Goal: Information Seeking & Learning: Check status

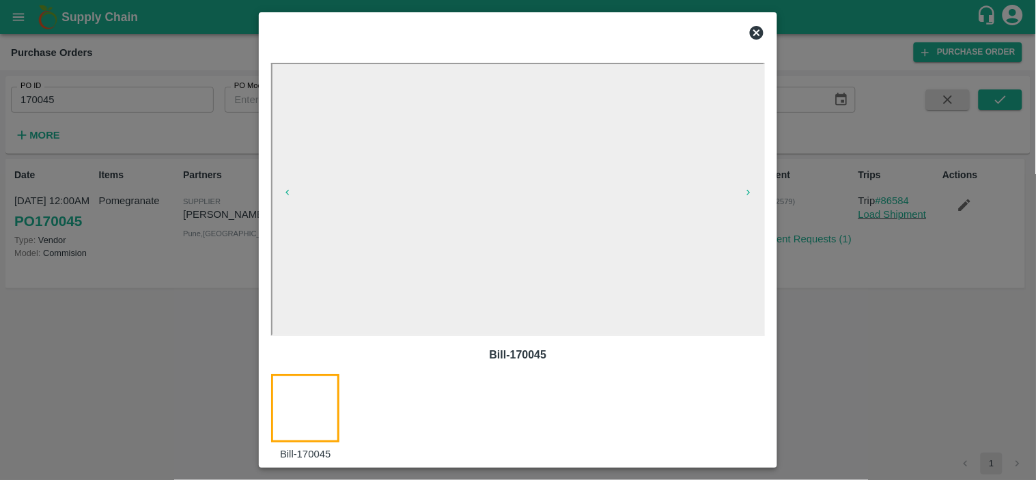
click at [754, 31] on icon at bounding box center [757, 33] width 14 height 14
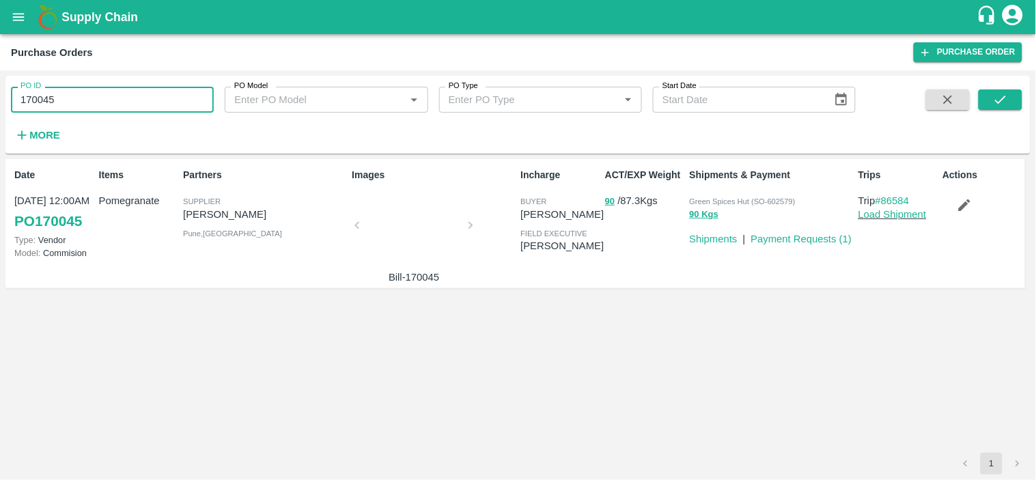
click at [147, 102] on input "170045" at bounding box center [112, 100] width 203 height 26
paste input "text"
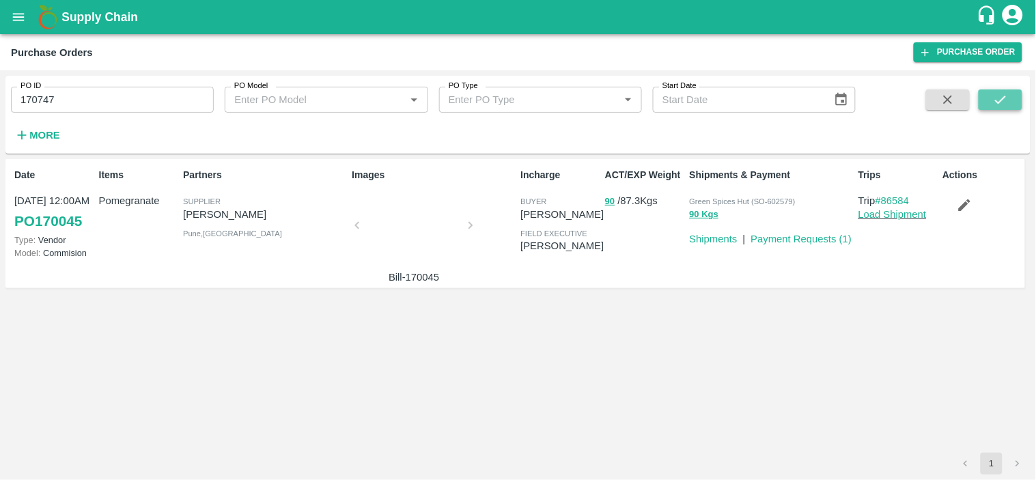
click at [999, 97] on icon "submit" at bounding box center [1000, 99] width 15 height 15
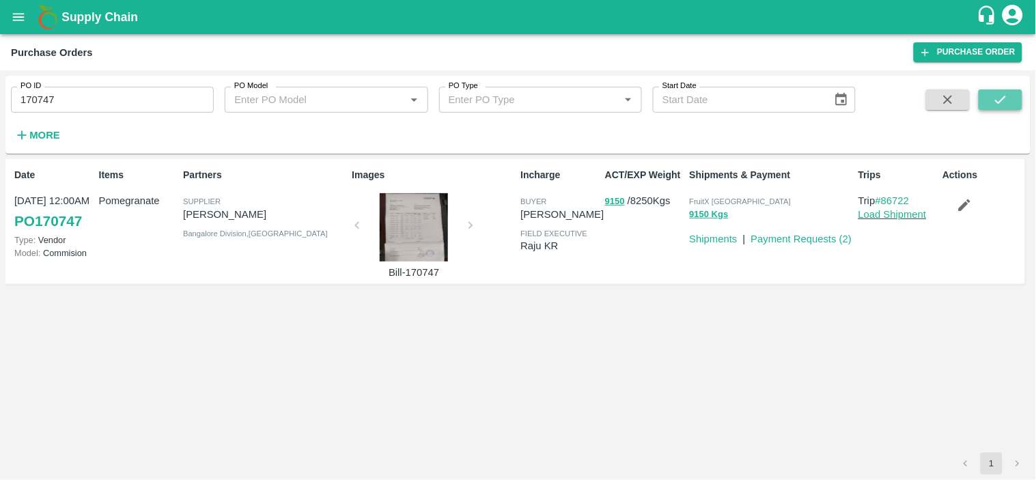
click at [1006, 98] on icon "submit" at bounding box center [1000, 99] width 15 height 15
click at [709, 201] on span "FruitX [GEOGRAPHIC_DATA]" at bounding box center [740, 201] width 102 height 8
copy p "FruitX Bangalore 9150 Kgs"
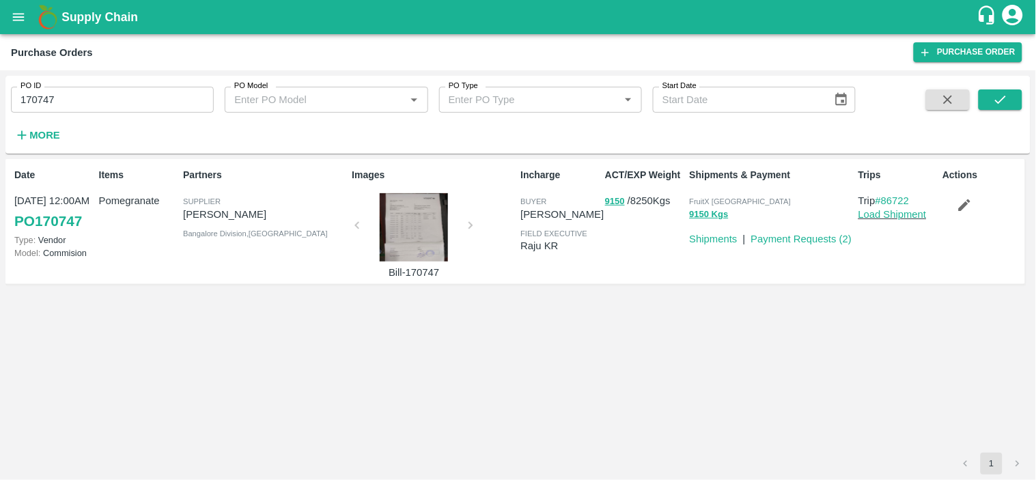
click at [158, 102] on input "170747" at bounding box center [112, 100] width 203 height 26
paste input "text"
click at [1005, 99] on icon "submit" at bounding box center [1000, 99] width 15 height 15
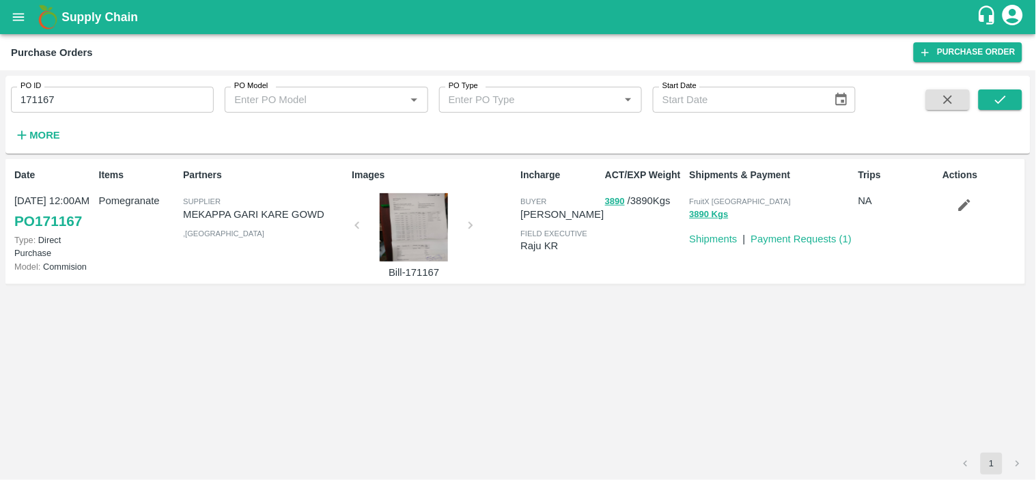
click at [68, 97] on input "171167" at bounding box center [112, 100] width 203 height 26
paste input "text"
type input "169193"
click at [1001, 96] on icon "submit" at bounding box center [1000, 99] width 15 height 15
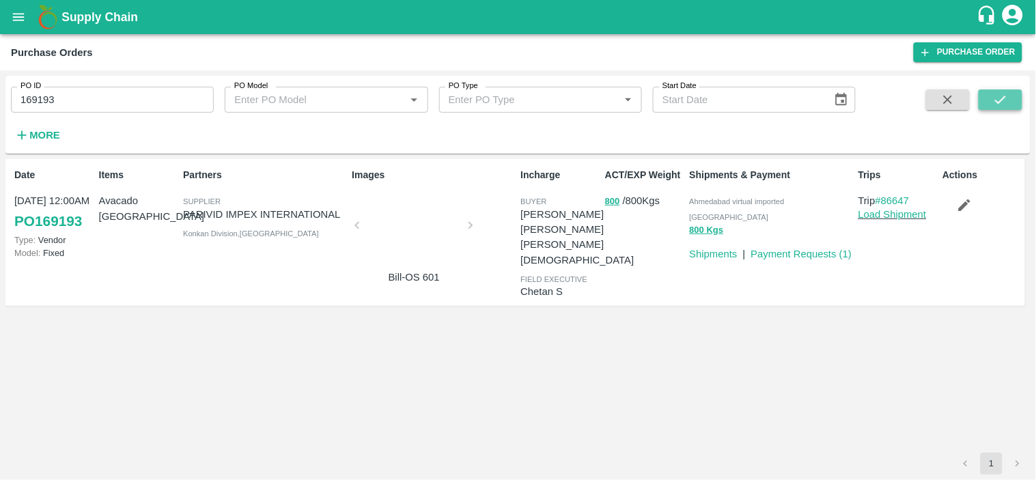
click at [1009, 94] on button "submit" at bounding box center [1000, 99] width 44 height 20
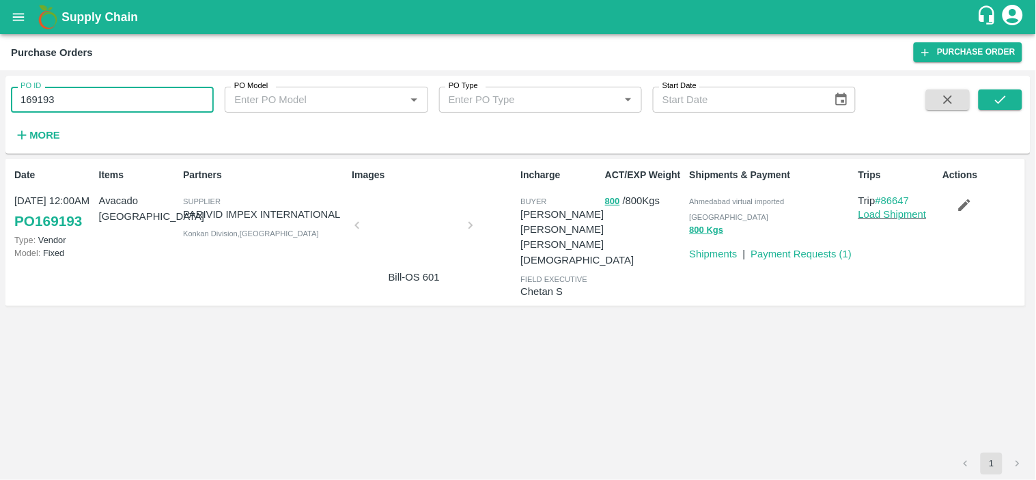
click at [127, 106] on input "169193" at bounding box center [112, 100] width 203 height 26
paste input "text"
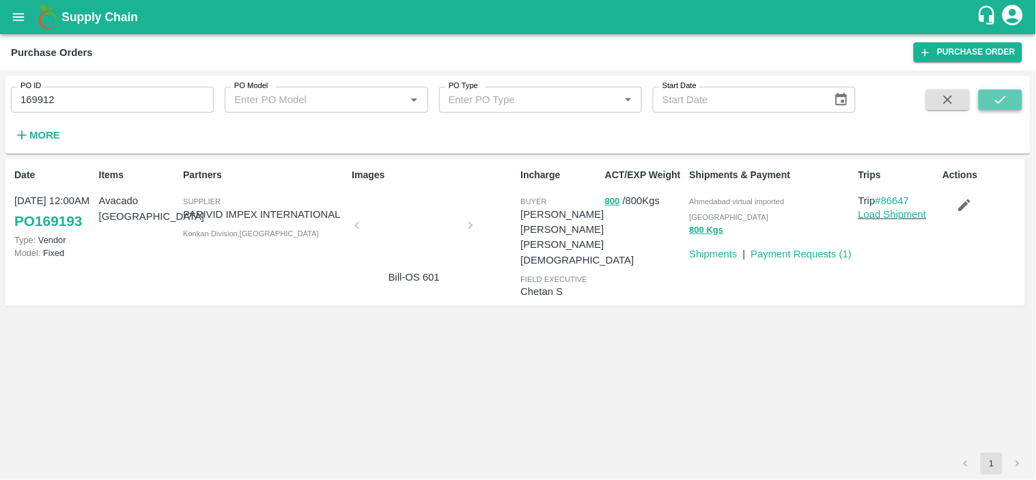
click at [999, 104] on icon "submit" at bounding box center [1000, 99] width 15 height 15
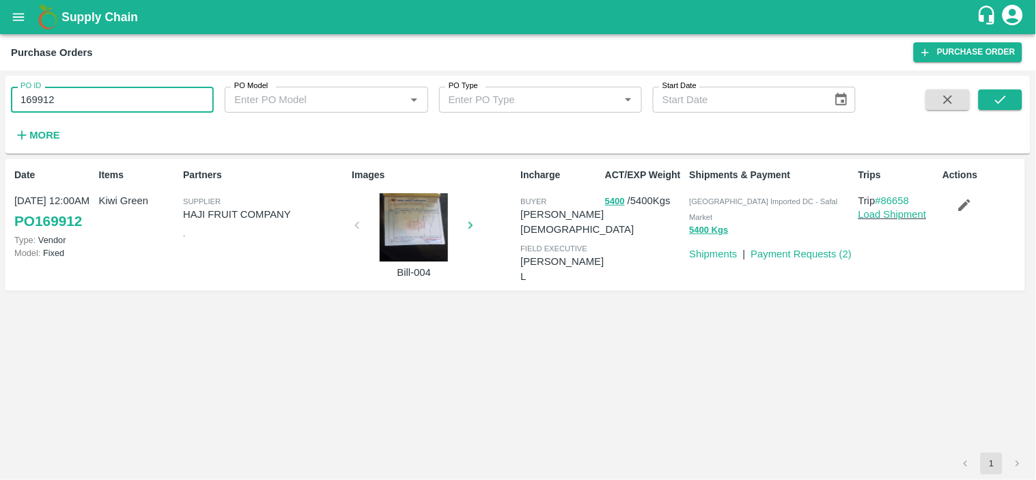
click at [134, 91] on input "169912" at bounding box center [112, 100] width 203 height 26
paste input "text"
type input "170939"
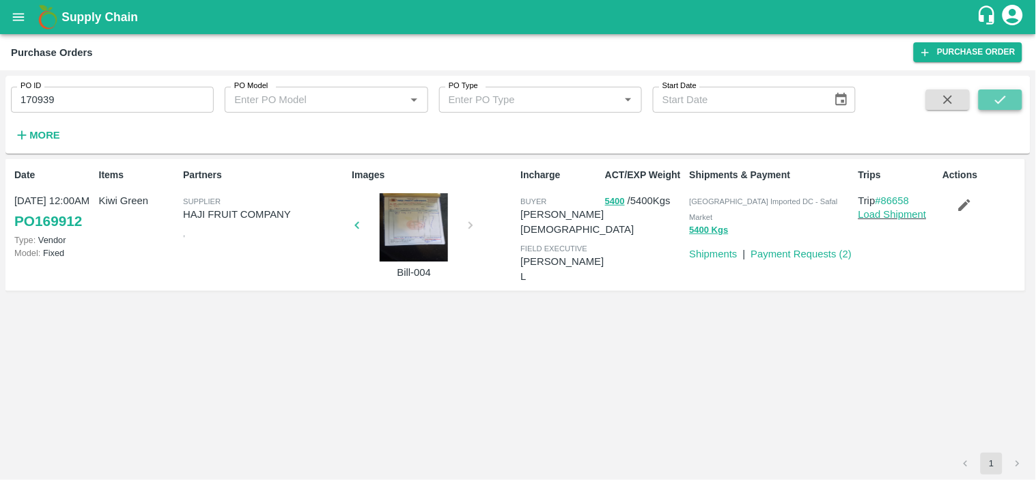
click at [1007, 99] on icon "submit" at bounding box center [1000, 99] width 15 height 15
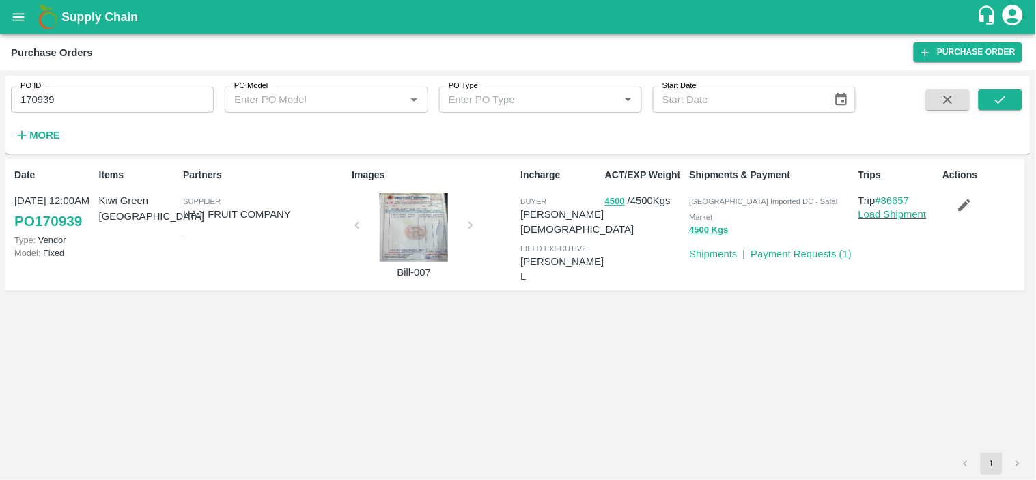
click at [221, 216] on p "HAJI FRUIT COMPANY" at bounding box center [264, 214] width 163 height 15
copy p "HAJI FRUIT COMPANY"
click at [1007, 92] on icon "submit" at bounding box center [1000, 99] width 15 height 15
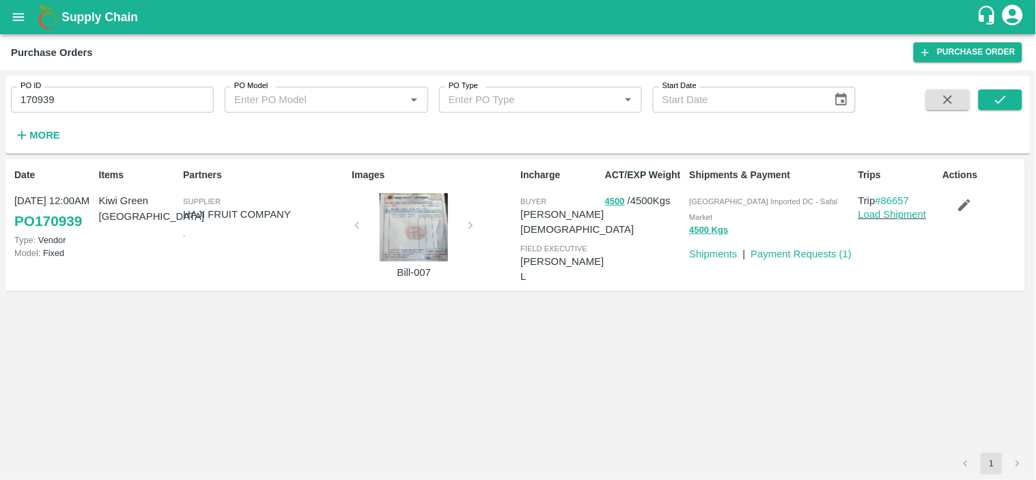
click at [737, 197] on span "[GEOGRAPHIC_DATA] Imported DC - Safal Market" at bounding box center [763, 208] width 148 height 23
copy p "Bangalore Imported DC - Safal Market 4500 Kgs"
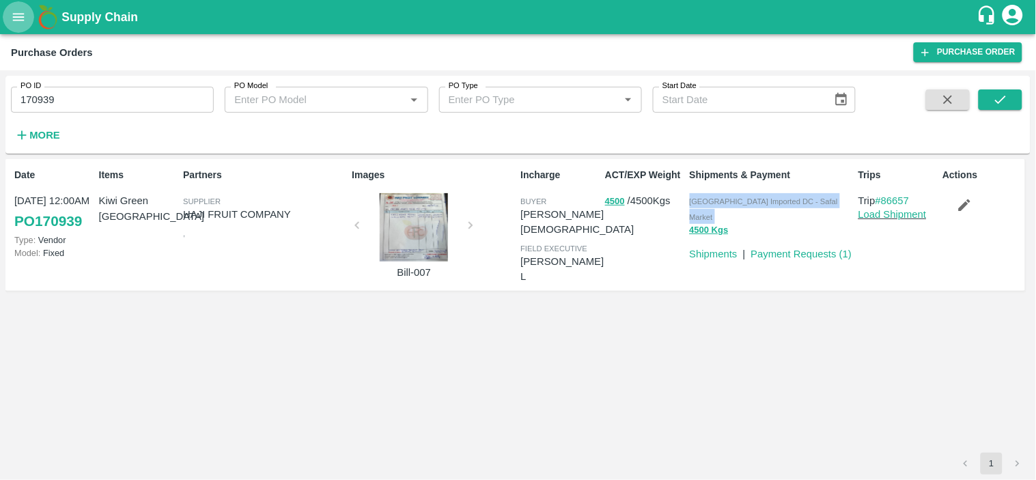
click at [12, 16] on icon "open drawer" at bounding box center [18, 17] width 15 height 15
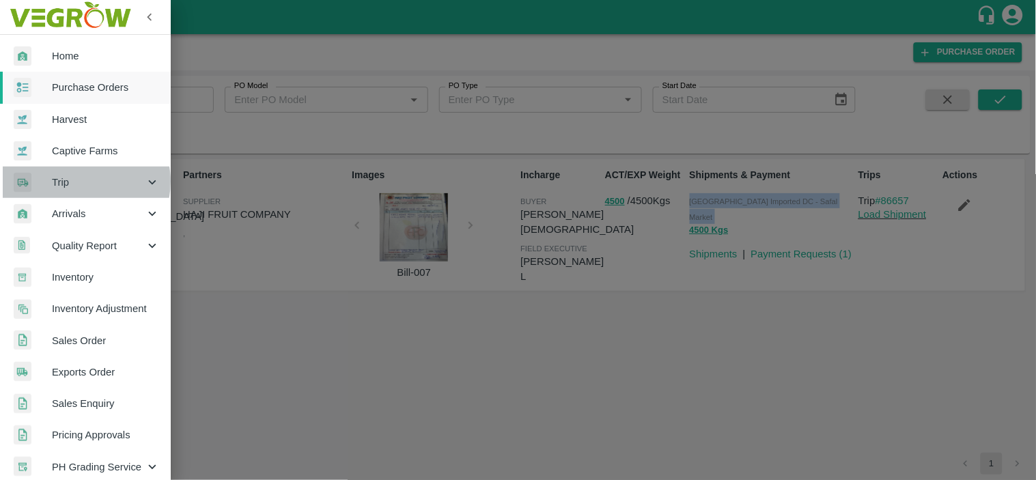
click at [78, 182] on span "Trip" at bounding box center [98, 182] width 93 height 15
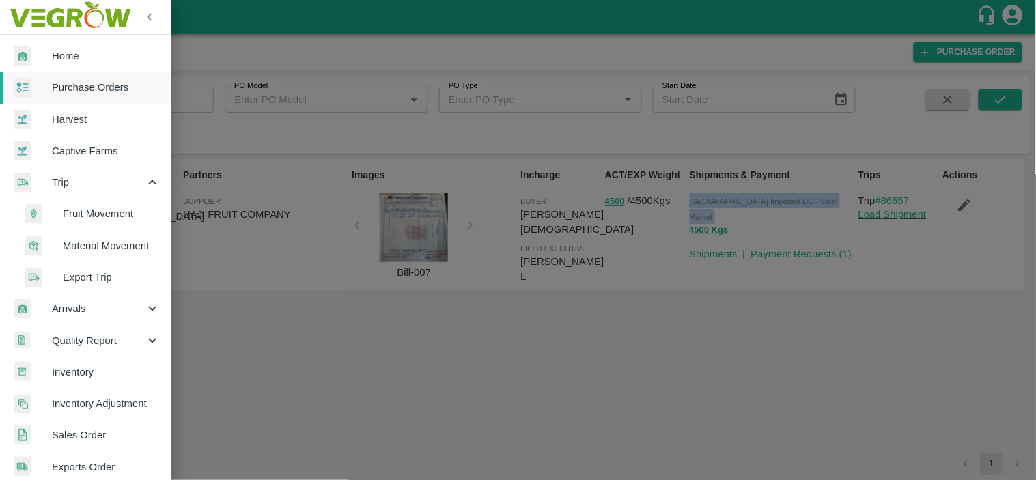
click at [86, 246] on span "Material Movement" at bounding box center [111, 245] width 97 height 15
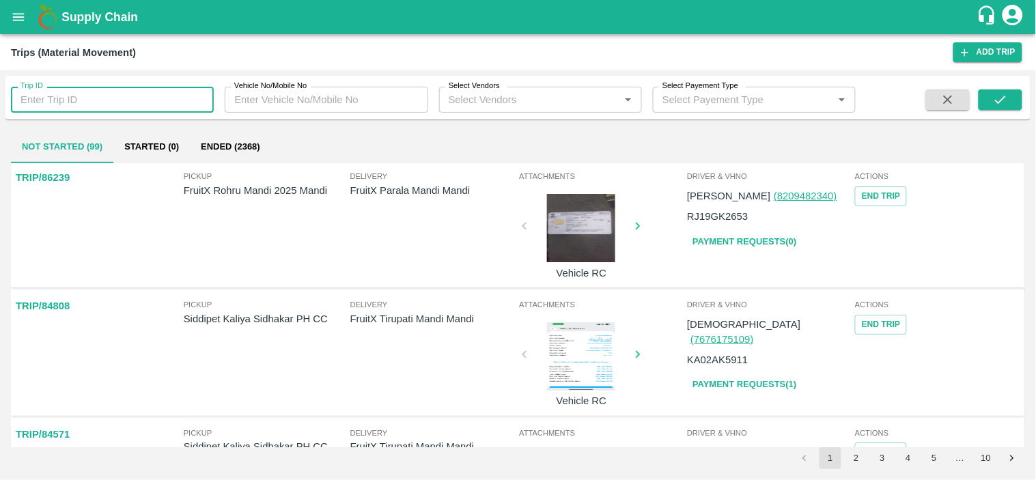
click at [59, 98] on input "Trip ID" at bounding box center [112, 100] width 203 height 26
paste input "86645"
type input "86645"
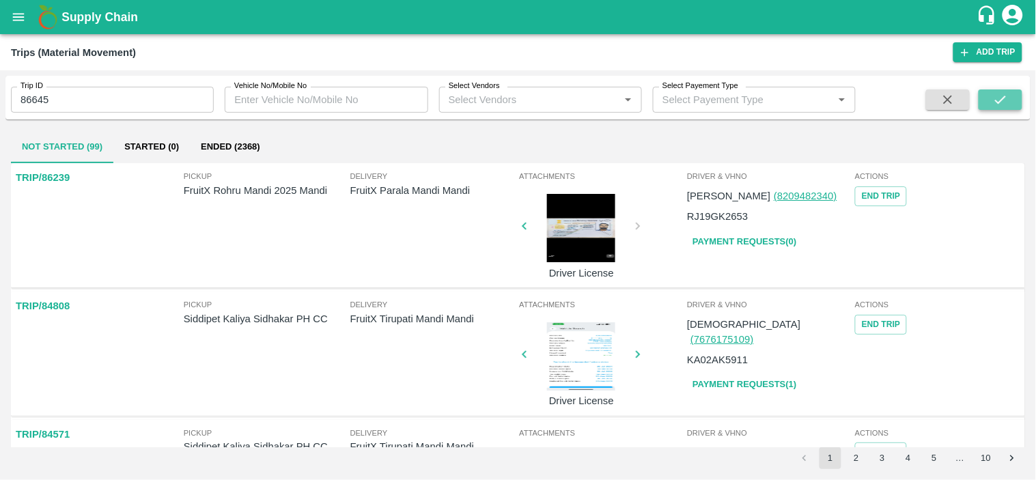
click at [992, 100] on button "submit" at bounding box center [1000, 99] width 44 height 20
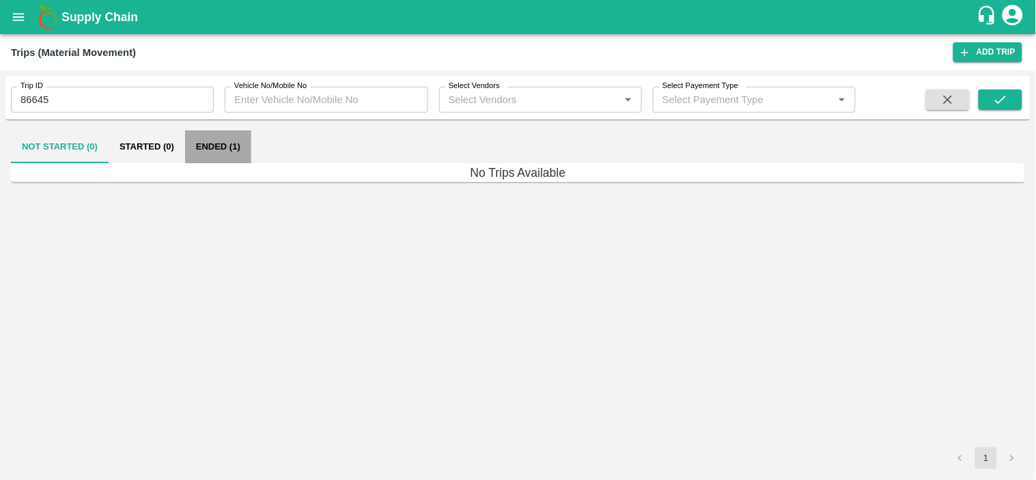
click at [207, 145] on button "Ended (1)" at bounding box center [218, 146] width 66 height 33
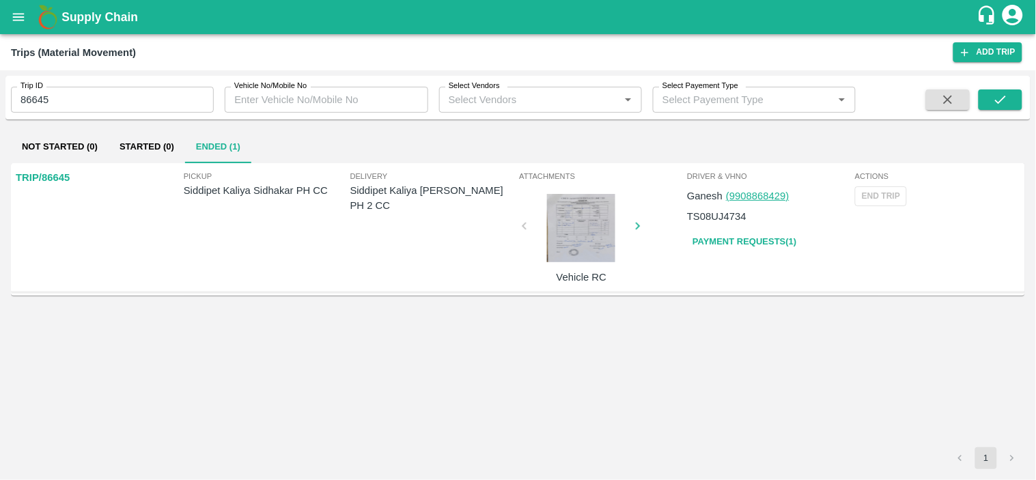
click at [432, 191] on p "Siddipet Kaliya Sudhakar PH 2 CC" at bounding box center [433, 198] width 167 height 31
copy p "Siddipet Kaliya Sudhakar PH 2 CC"
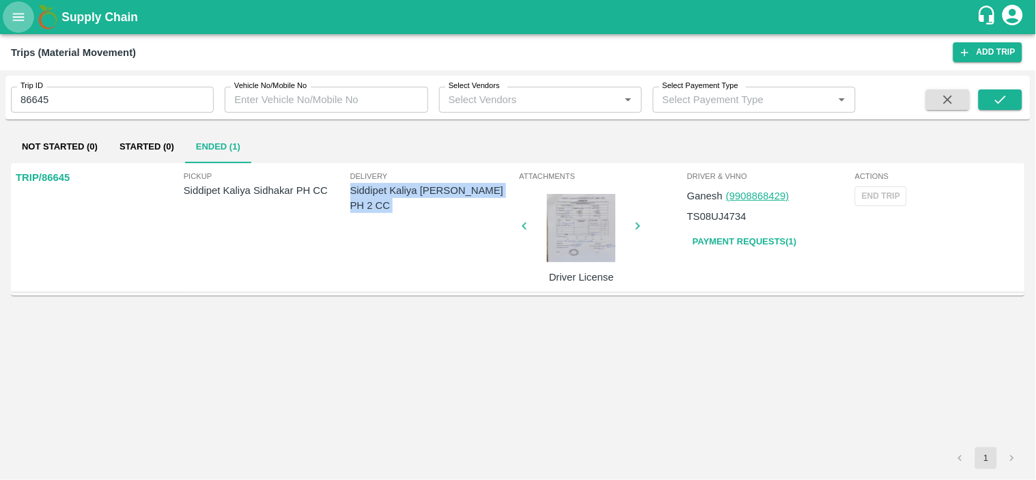
click at [18, 14] on icon "open drawer" at bounding box center [19, 17] width 12 height 8
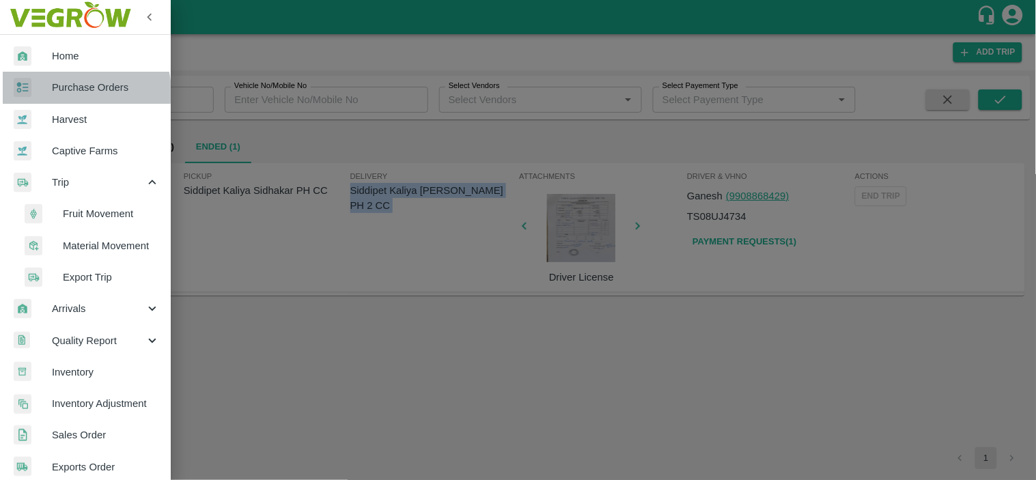
click at [78, 91] on span "Purchase Orders" at bounding box center [106, 87] width 108 height 15
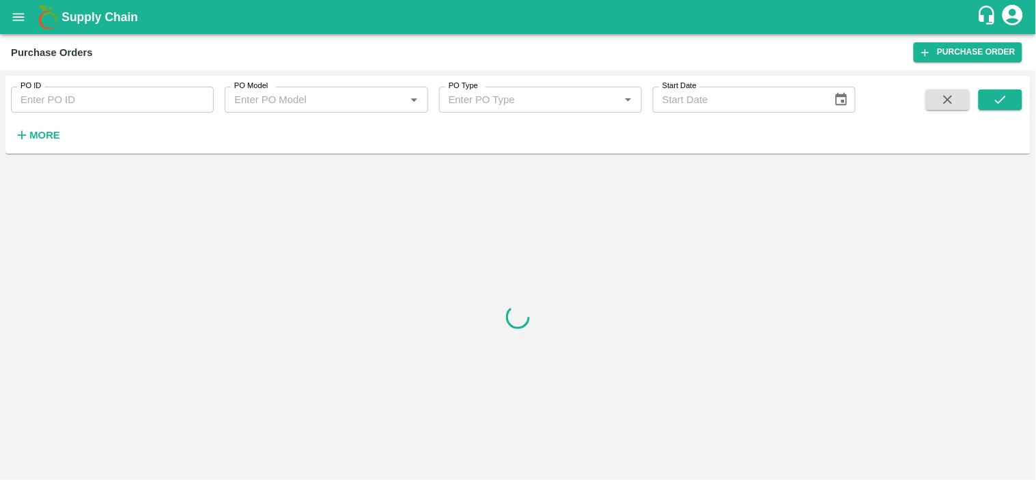
click at [105, 98] on input "PO ID" at bounding box center [112, 100] width 203 height 26
paste input "170900"
type input "170900"
click at [1012, 99] on button "submit" at bounding box center [1000, 99] width 44 height 20
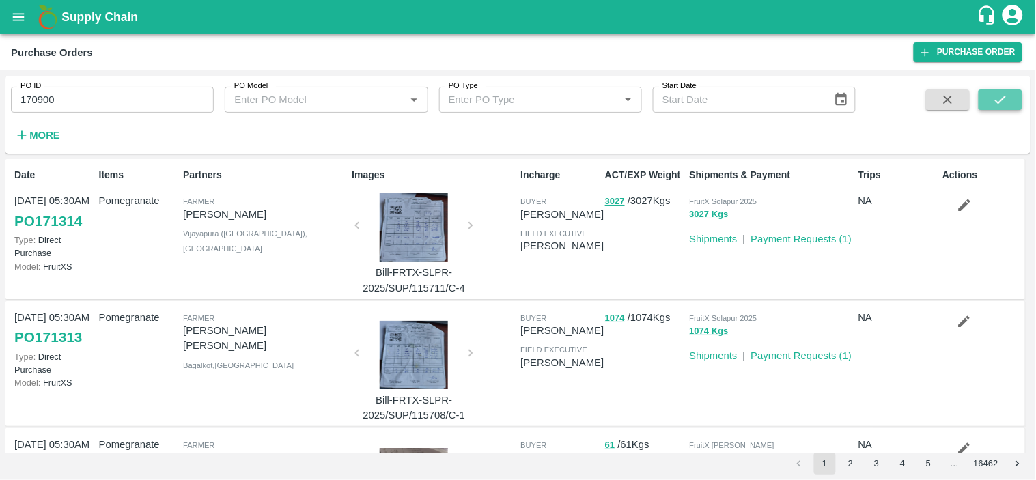
click at [1010, 100] on button "submit" at bounding box center [1000, 99] width 44 height 20
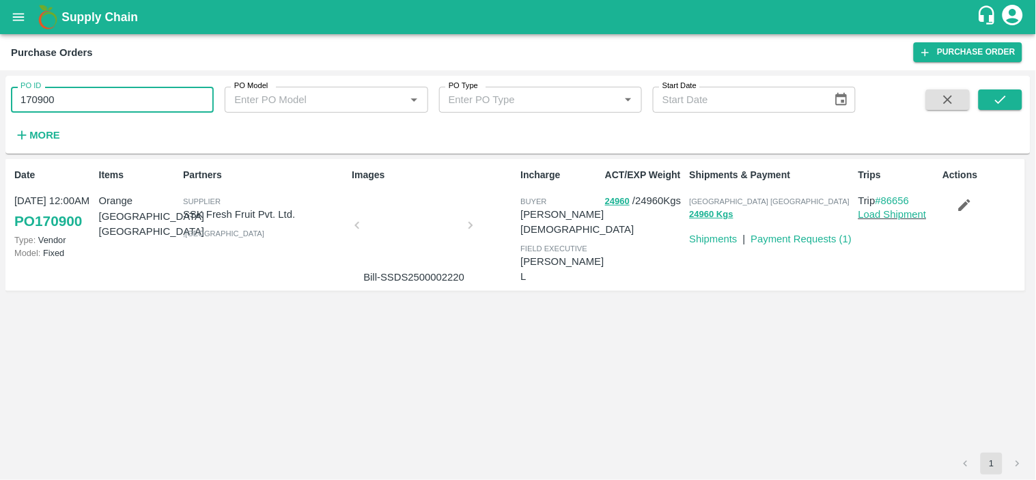
click at [104, 98] on input "170900" at bounding box center [112, 100] width 203 height 26
click at [82, 96] on input "170900" at bounding box center [112, 100] width 203 height 26
paste input "text"
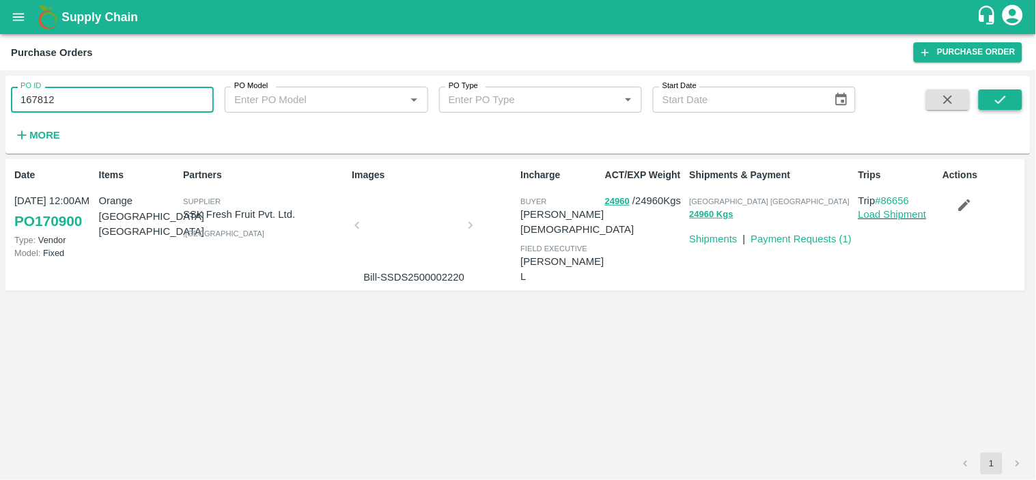
type input "167812"
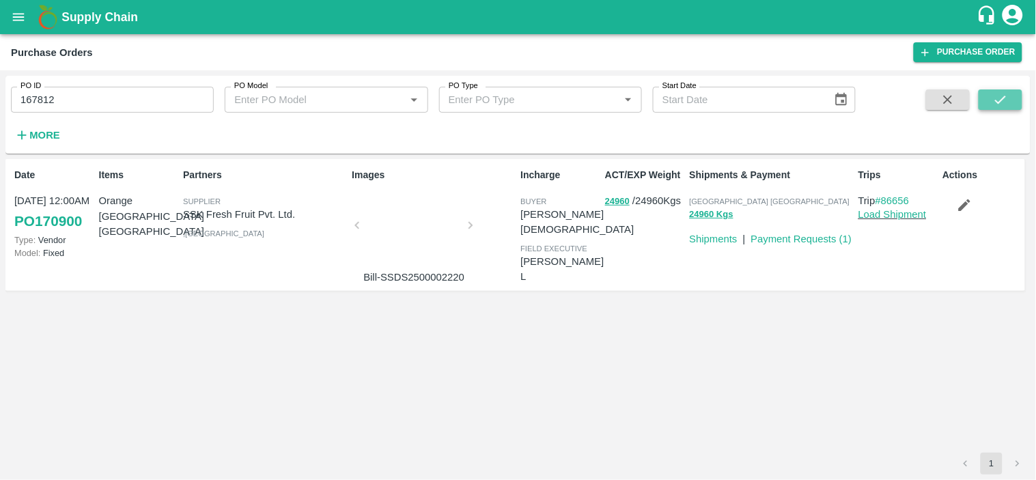
click at [1004, 100] on icon "submit" at bounding box center [1000, 99] width 15 height 15
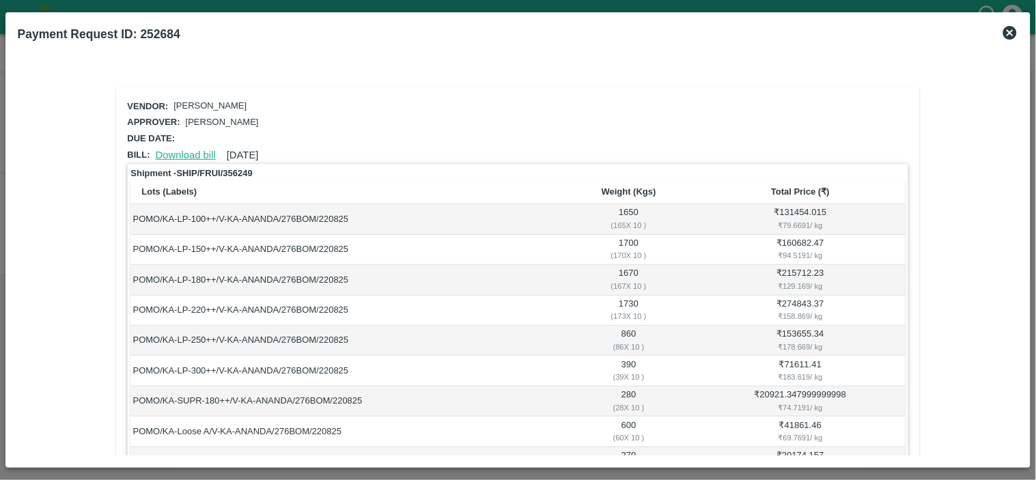
click at [175, 150] on link "Download bill" at bounding box center [186, 155] width 60 height 11
click at [187, 153] on link "Download bill" at bounding box center [186, 155] width 60 height 11
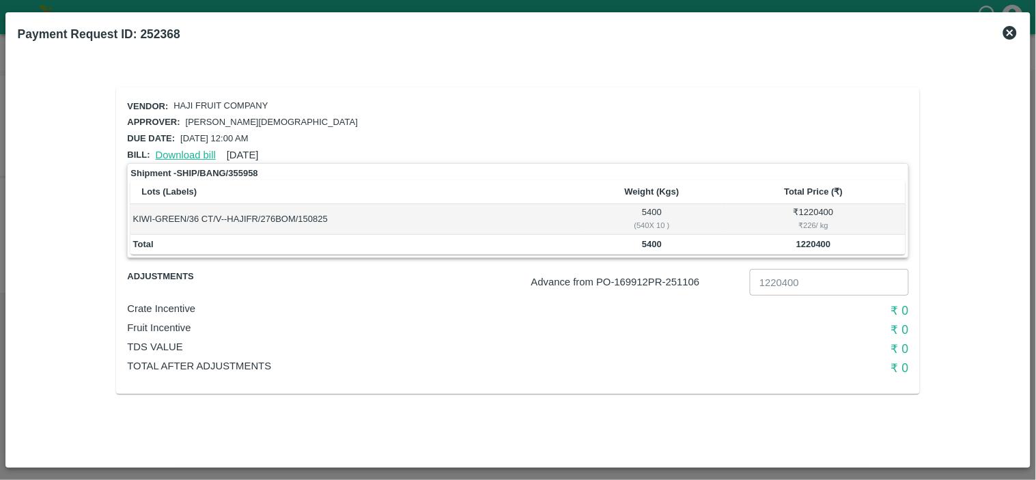
click at [187, 150] on link "Download bill" at bounding box center [186, 155] width 60 height 11
click at [166, 30] on b "Payment Request ID: 252368" at bounding box center [99, 34] width 162 height 14
copy b "252368"
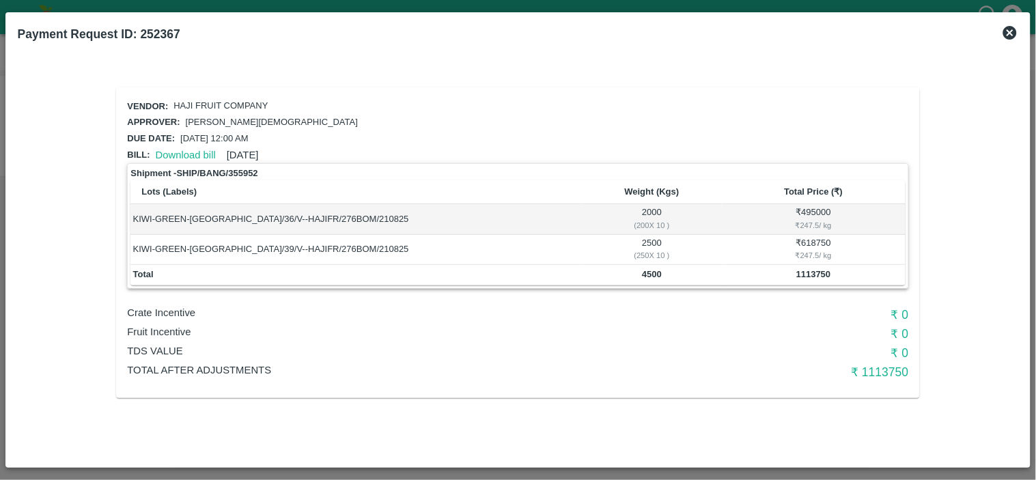
click at [182, 158] on div "Download bill 22 Aug 2025" at bounding box center [204, 152] width 109 height 20
click at [184, 155] on link "Download bill" at bounding box center [186, 155] width 60 height 11
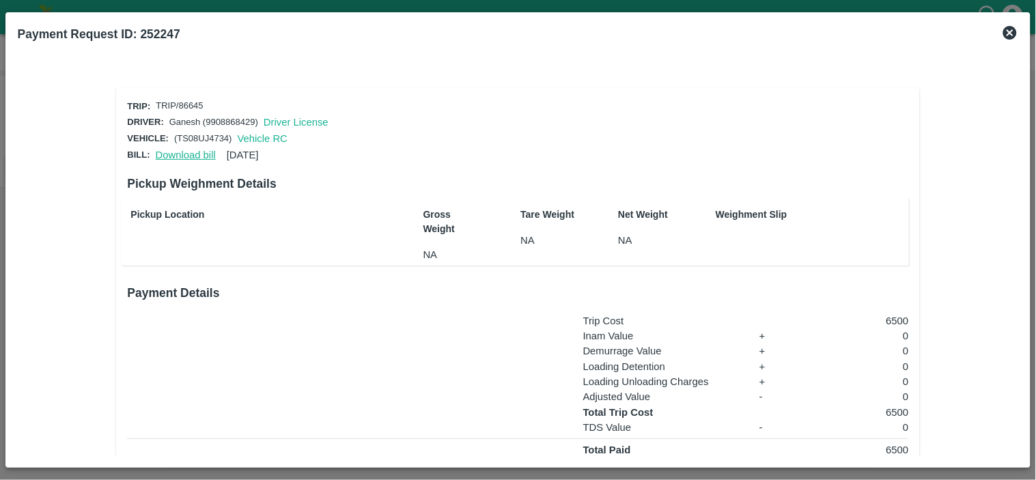
click at [188, 152] on link "Download bill" at bounding box center [186, 155] width 60 height 11
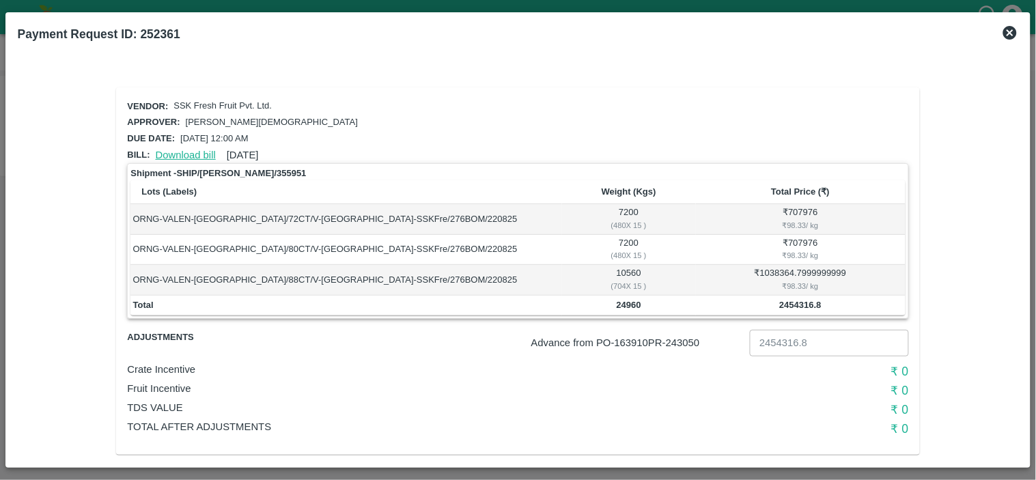
click at [171, 151] on link "Download bill" at bounding box center [186, 155] width 60 height 11
click at [680, 338] on p "Advance from PO- 163910 PR- 243050" at bounding box center [637, 342] width 213 height 15
copy p "243050"
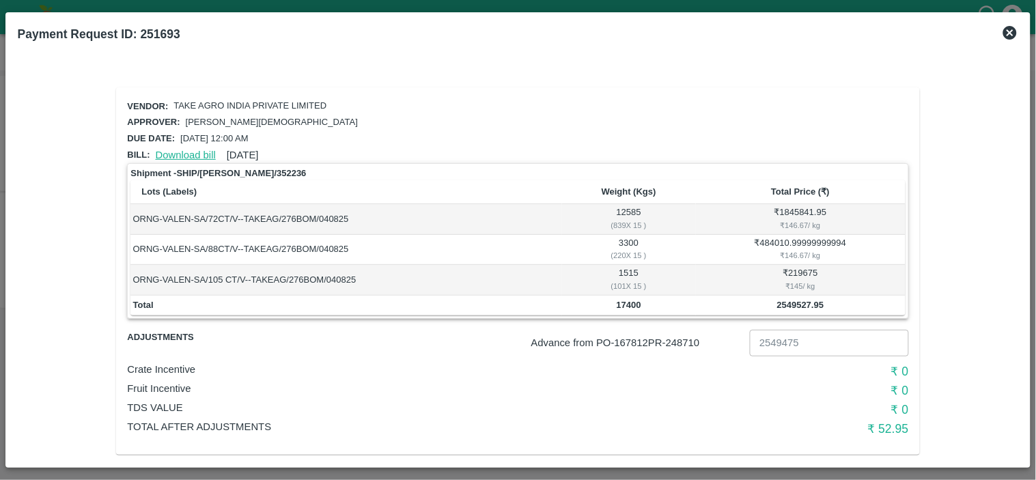
click at [197, 152] on link "Download bill" at bounding box center [186, 155] width 60 height 11
click at [688, 344] on p "Advance from PO- 167812 PR- 248710" at bounding box center [637, 342] width 213 height 15
copy p "248710"
